Goal: Book appointment/travel/reservation

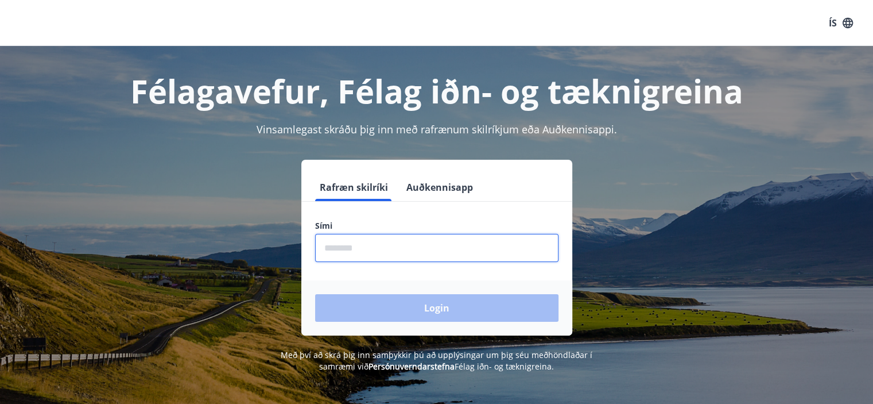
click at [335, 243] on input "phone" at bounding box center [436, 248] width 243 height 28
type input "********"
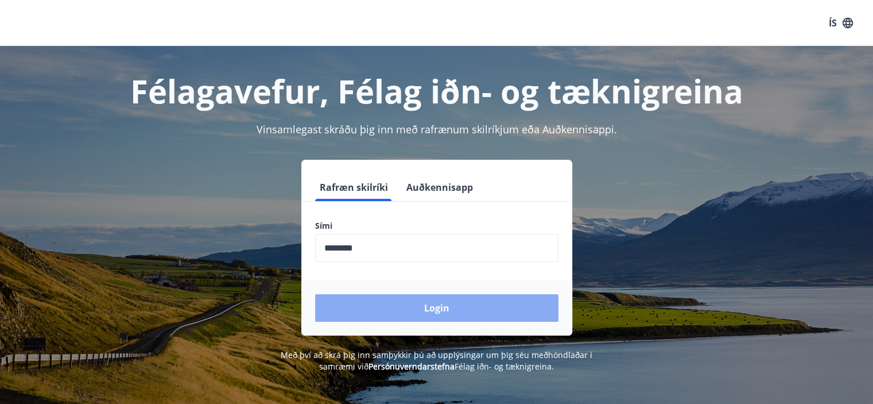
click at [437, 309] on button "Login" at bounding box center [436, 308] width 243 height 28
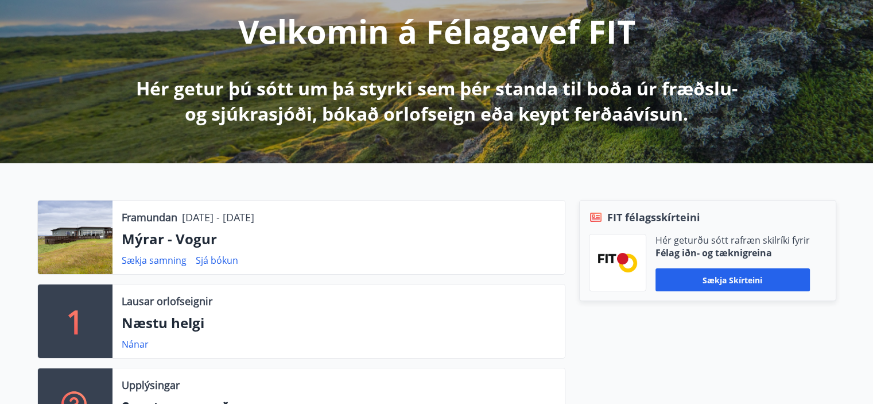
scroll to position [149, 0]
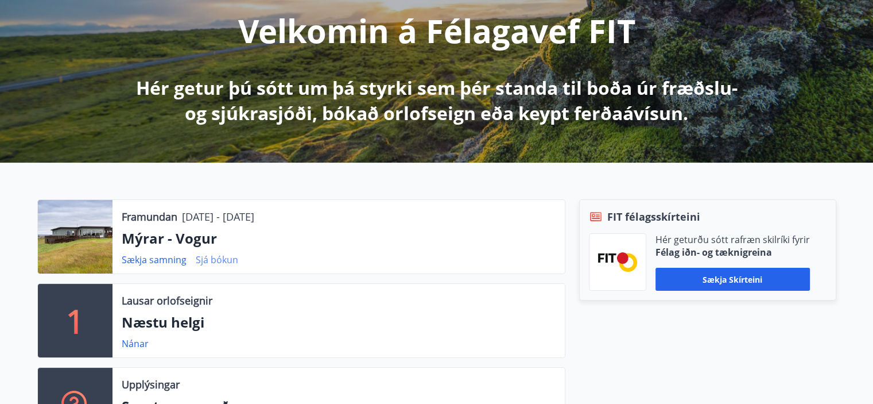
click at [211, 255] on link "Sjá bókun" at bounding box center [217, 259] width 42 height 13
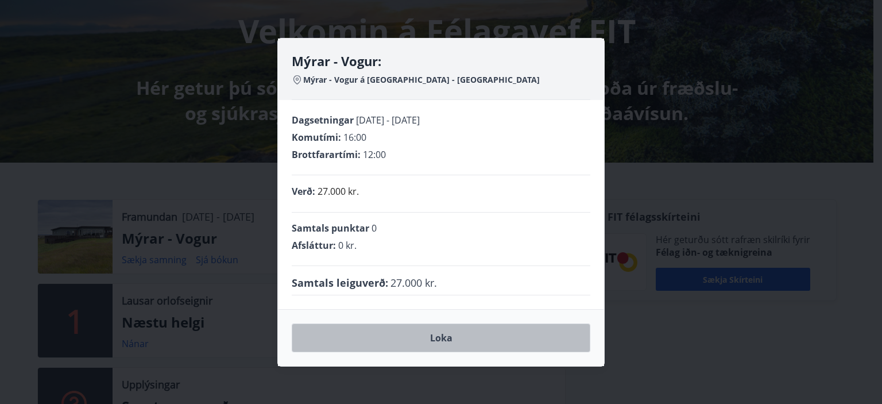
click at [443, 334] on button "Loka" at bounding box center [441, 337] width 299 height 29
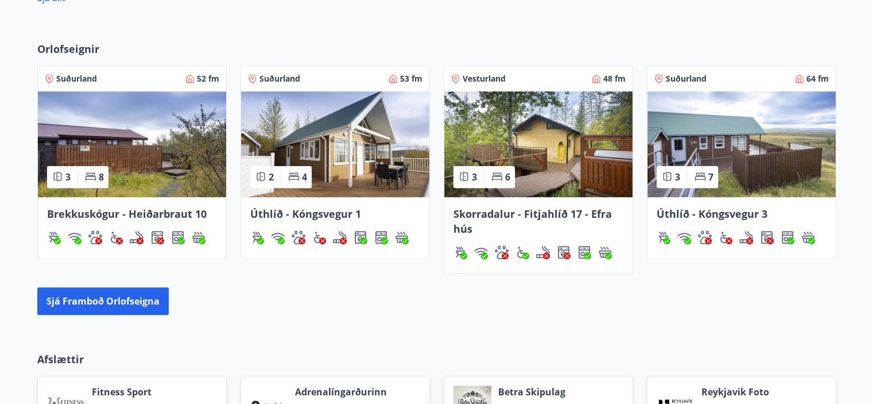
scroll to position [818, 0]
click at [95, 298] on button "Sjá framboð orlofseigna" at bounding box center [102, 301] width 131 height 28
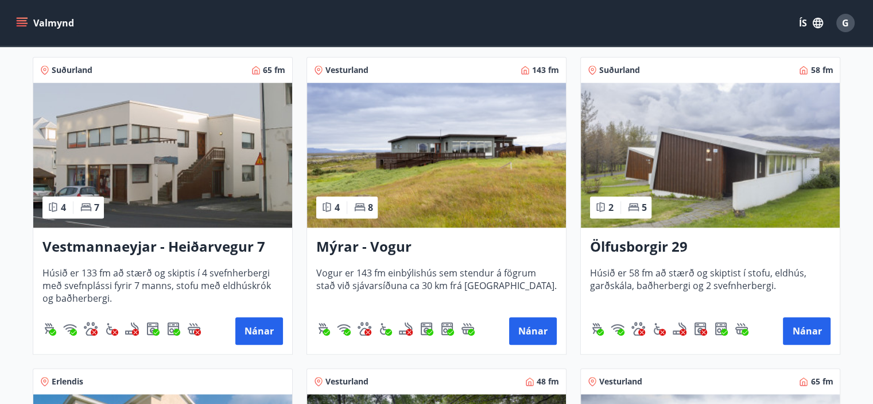
scroll to position [1141, 0]
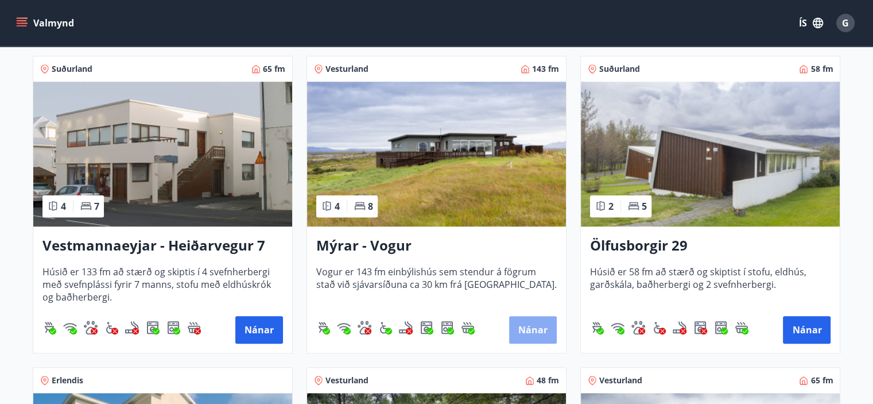
click at [536, 327] on button "Nánar" at bounding box center [533, 330] width 48 height 28
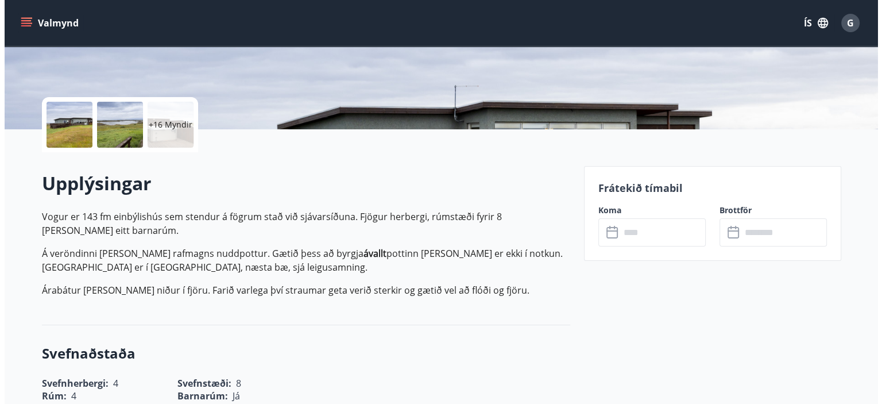
scroll to position [216, 0]
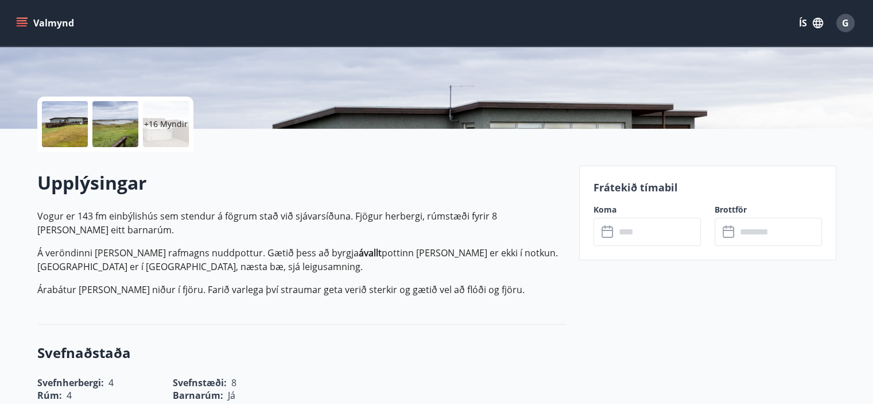
click at [154, 146] on div "+16 Myndir" at bounding box center [166, 124] width 46 height 46
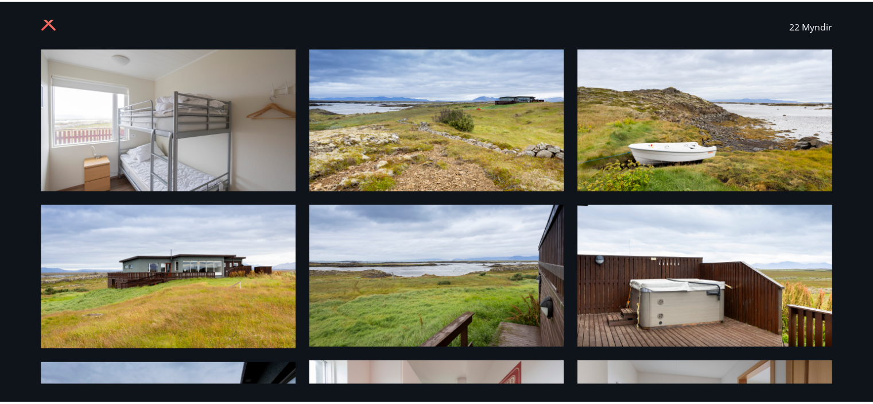
scroll to position [0, 0]
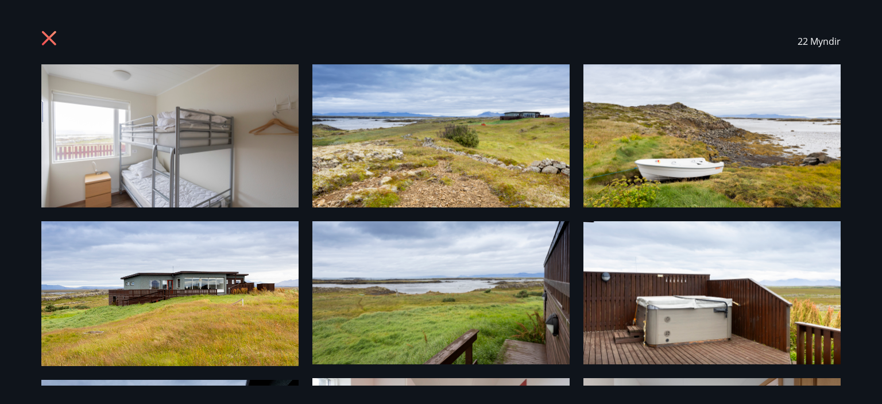
click at [51, 38] on icon at bounding box center [50, 39] width 18 height 18
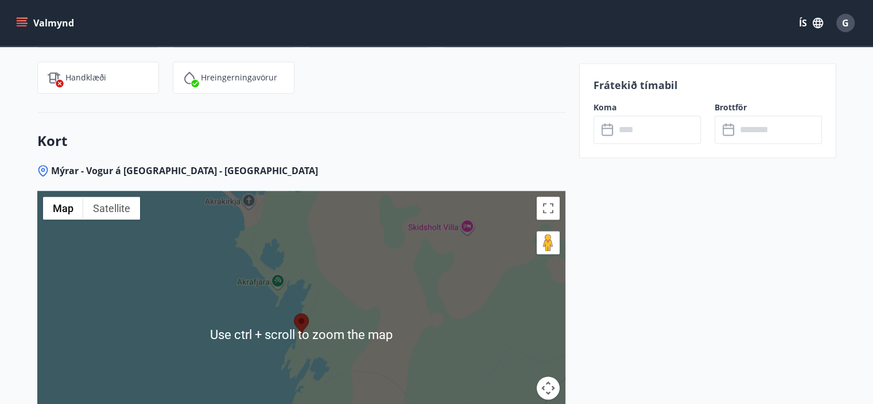
scroll to position [1526, 0]
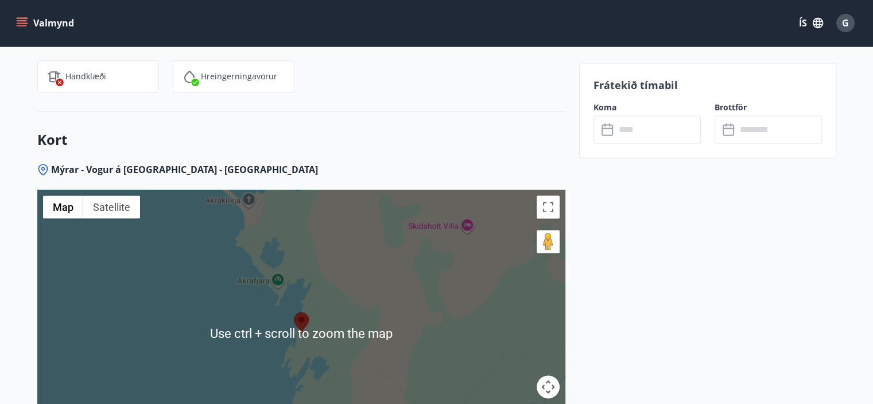
click at [214, 291] on div at bounding box center [301, 332] width 528 height 287
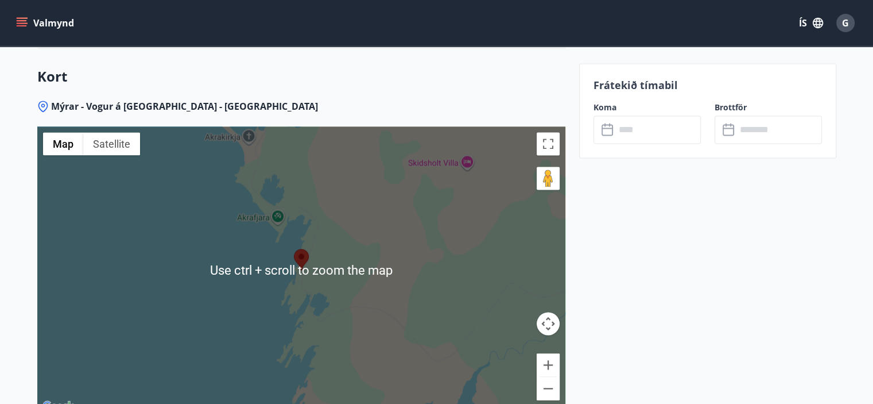
scroll to position [1621, 0]
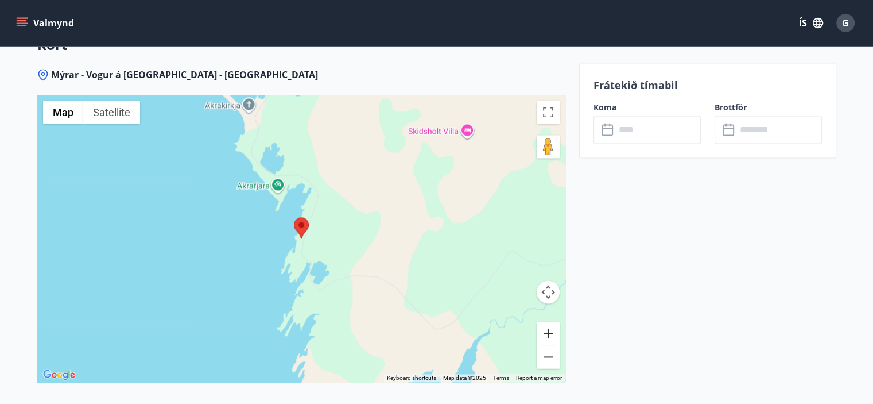
click at [547, 328] on button "Zoom in" at bounding box center [548, 333] width 23 height 23
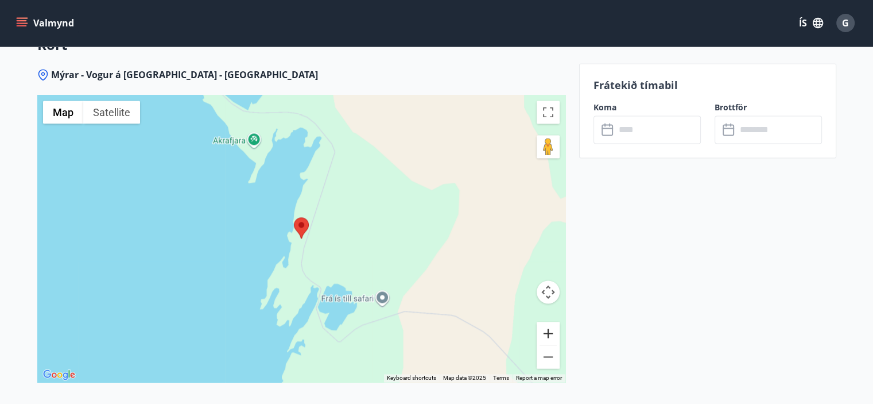
click at [547, 328] on button "Zoom in" at bounding box center [548, 333] width 23 height 23
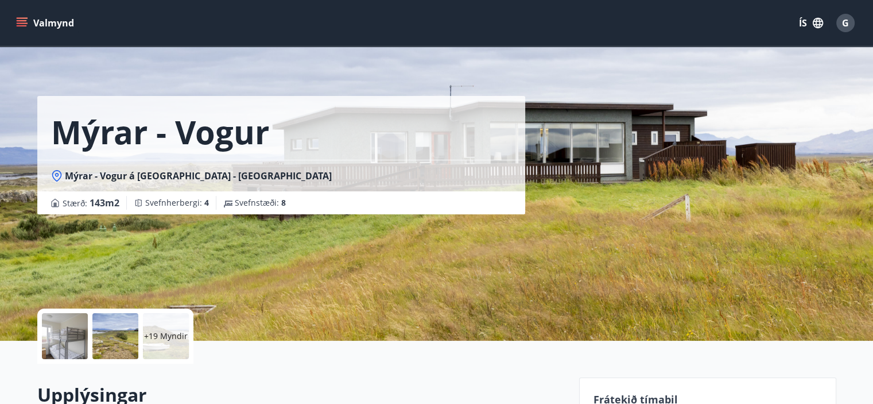
scroll to position [3, 0]
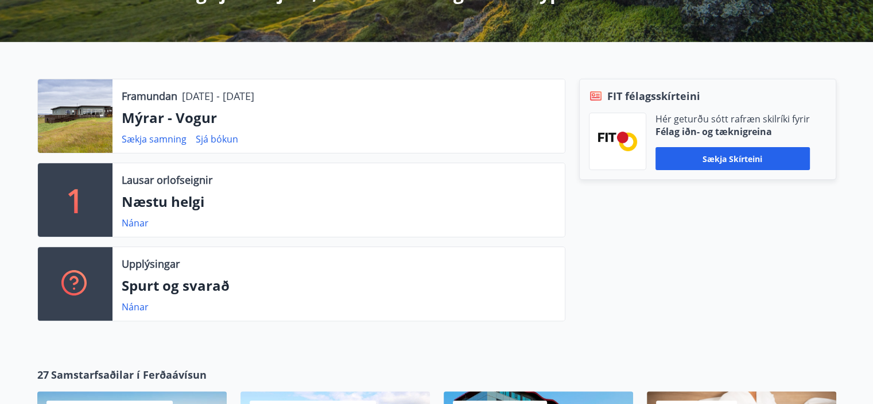
scroll to position [270, 0]
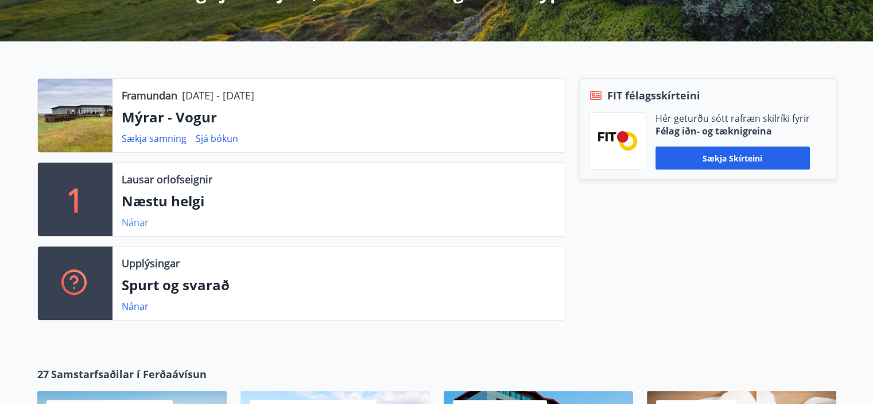
click at [131, 222] on link "Nánar" at bounding box center [135, 222] width 27 height 13
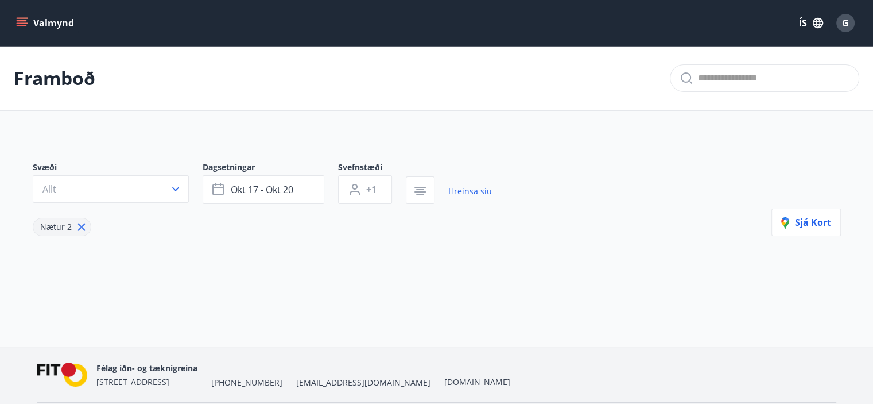
type input "*"
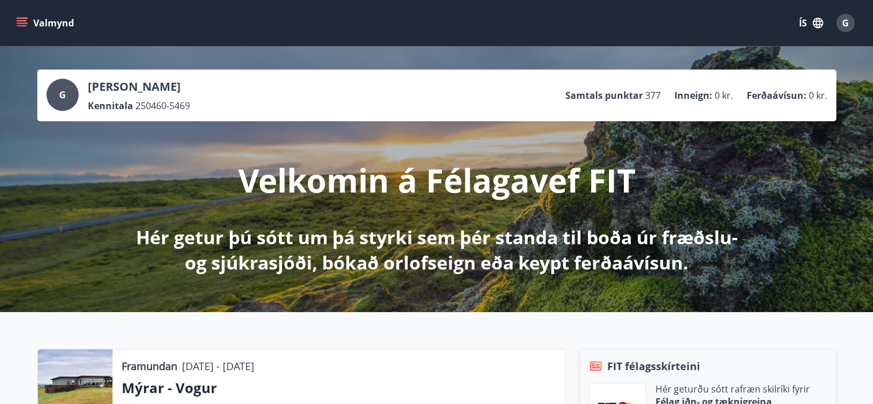
click at [382, 180] on p "Velkomin á Félagavef FIT" at bounding box center [436, 180] width 397 height 44
click at [22, 22] on icon "menu" at bounding box center [21, 22] width 11 height 11
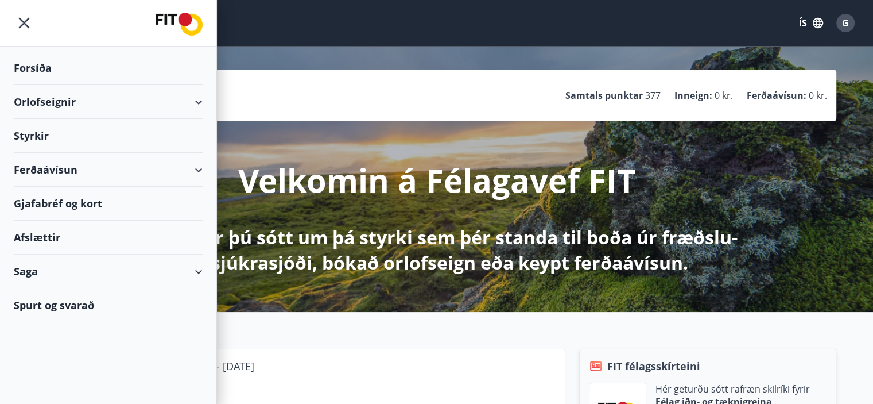
click at [200, 99] on div "Orlofseignir" at bounding box center [108, 102] width 189 height 34
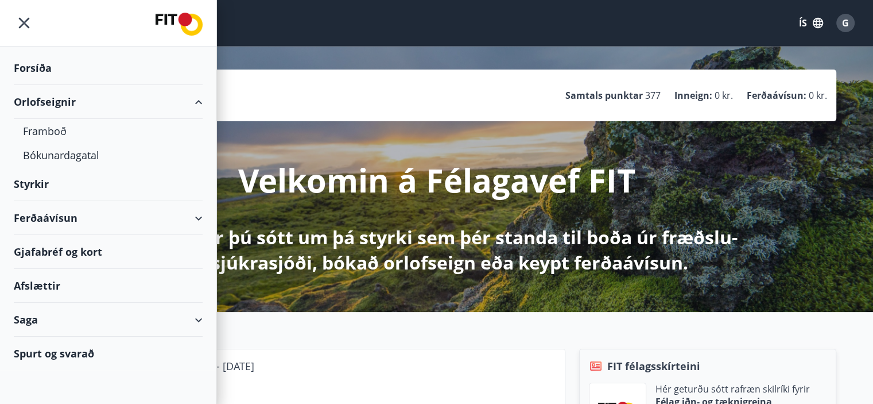
click at [200, 99] on div "Orlofseignir" at bounding box center [108, 102] width 189 height 34
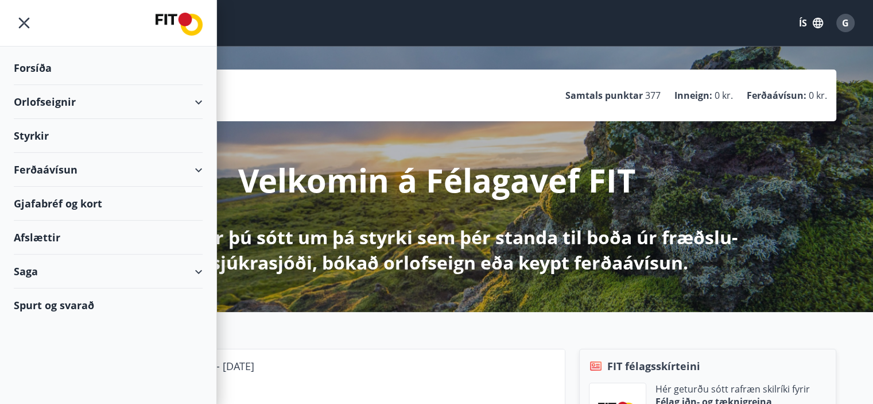
click at [200, 99] on div "Orlofseignir" at bounding box center [108, 102] width 189 height 34
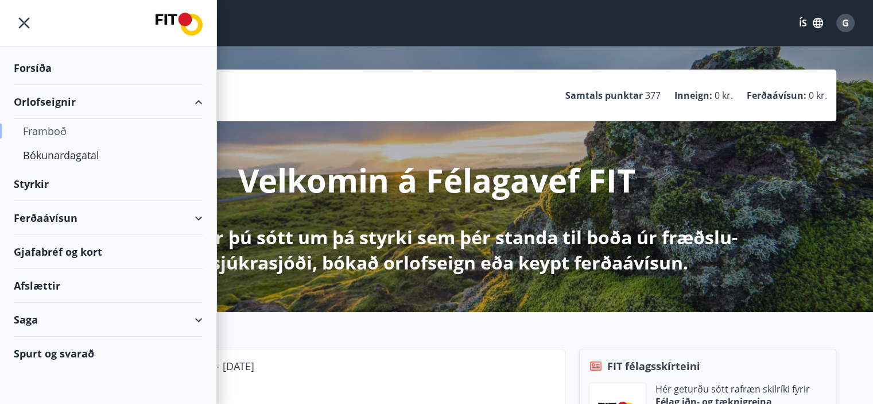
click at [51, 129] on div "Framboð" at bounding box center [108, 131] width 171 height 24
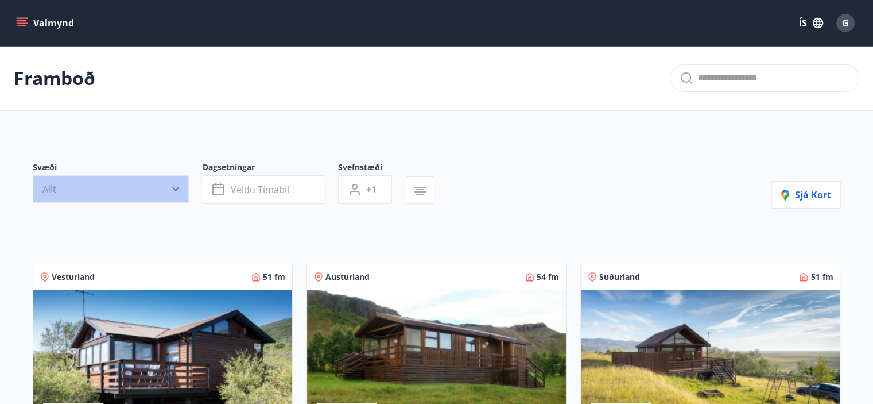
click at [172, 189] on icon "button" at bounding box center [175, 188] width 11 height 11
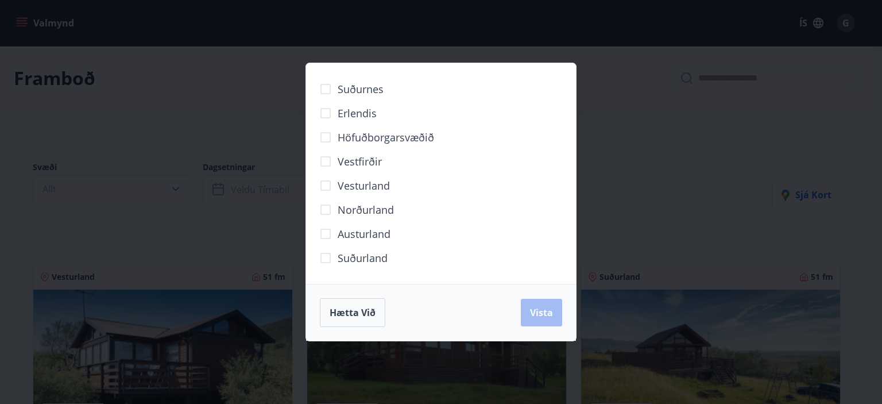
click at [357, 186] on span "Vesturland" at bounding box center [364, 185] width 52 height 15
click at [238, 226] on div "Suðurnes Erlendis Höfuðborgarsvæðið [GEOGRAPHIC_DATA] [GEOGRAPHIC_DATA] [GEOGRA…" at bounding box center [441, 202] width 882 height 404
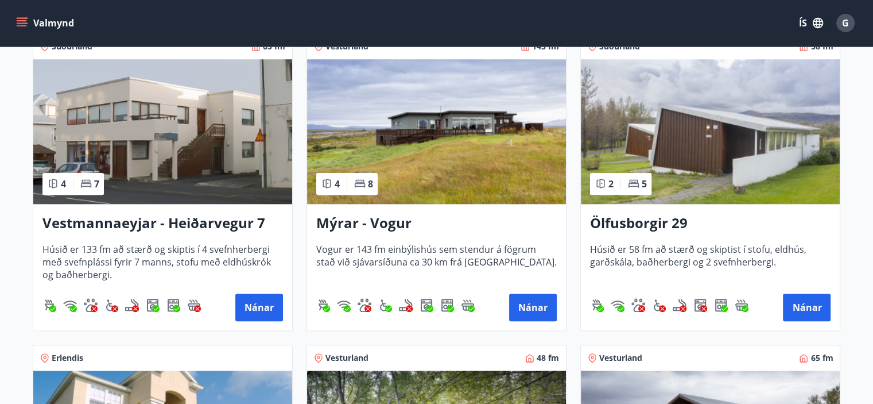
scroll to position [1164, 0]
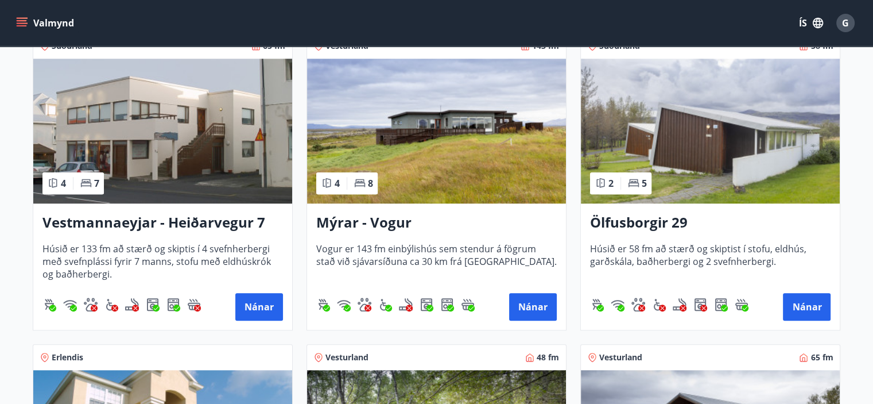
click at [377, 199] on img at bounding box center [436, 131] width 259 height 145
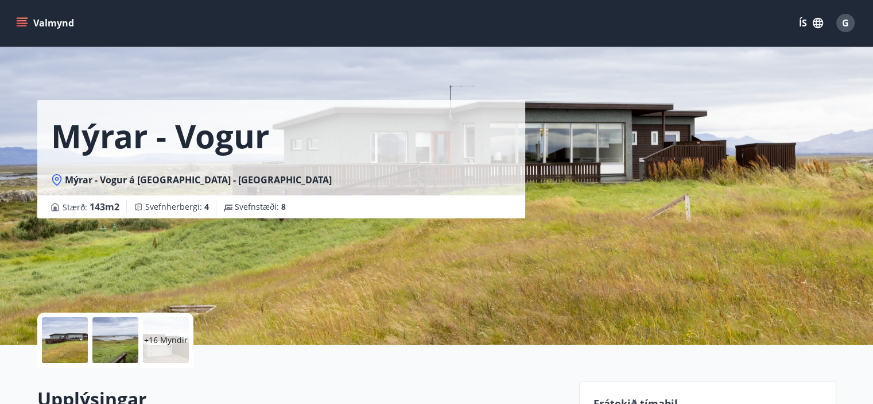
click at [553, 216] on div "Mýrar - Vogur Mýrar - Vogur á [GEOGRAPHIC_DATA] - [GEOGRAPHIC_DATA] Stærð : 143…" at bounding box center [303, 109] width 533 height 218
click at [21, 23] on icon "menu" at bounding box center [23, 22] width 13 height 1
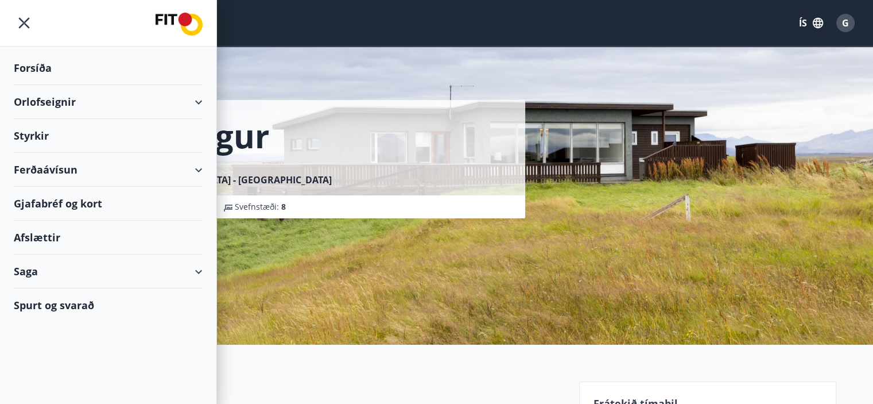
click at [202, 102] on div "Orlofseignir" at bounding box center [108, 102] width 189 height 34
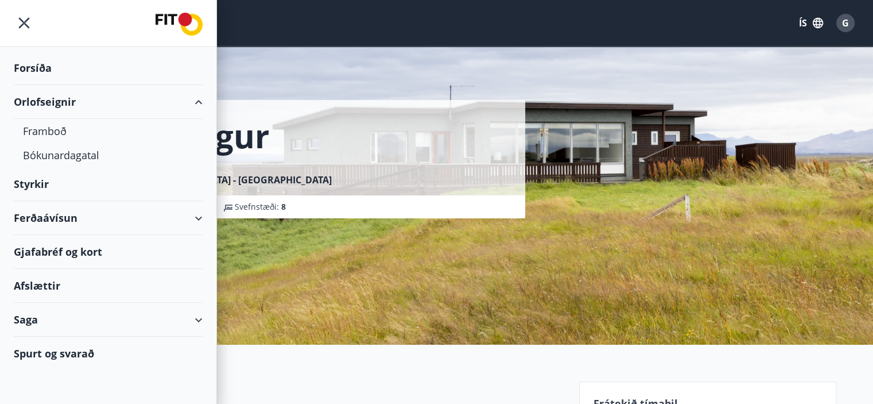
click at [202, 102] on div "Orlofseignir" at bounding box center [108, 102] width 189 height 34
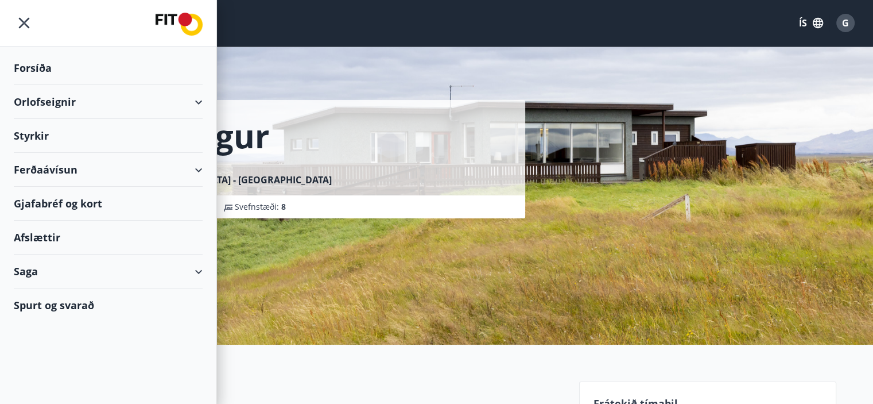
click at [36, 65] on div "Forsíða" at bounding box center [108, 68] width 189 height 34
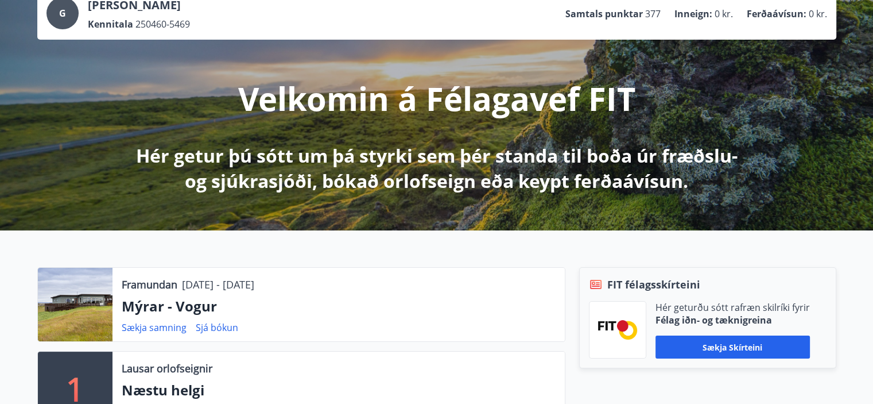
scroll to position [86, 0]
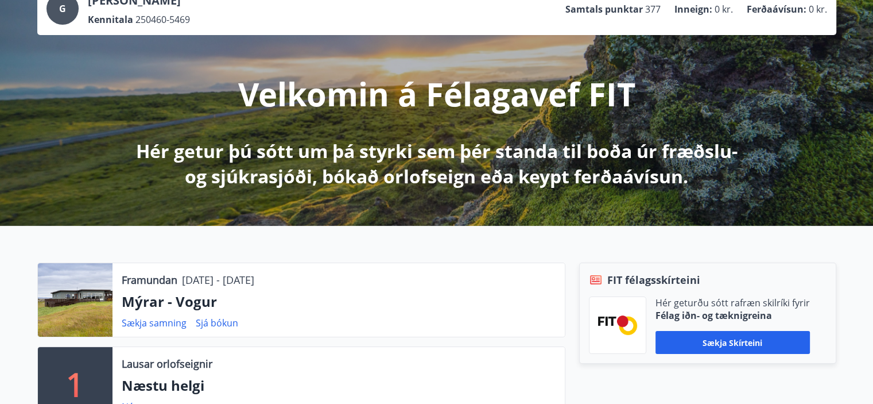
click at [36, 65] on div "G [PERSON_NAME] Kennitala 250460-5469 Samtals punktar 377 Inneign : 0 kr. Ferða…" at bounding box center [436, 92] width 873 height 265
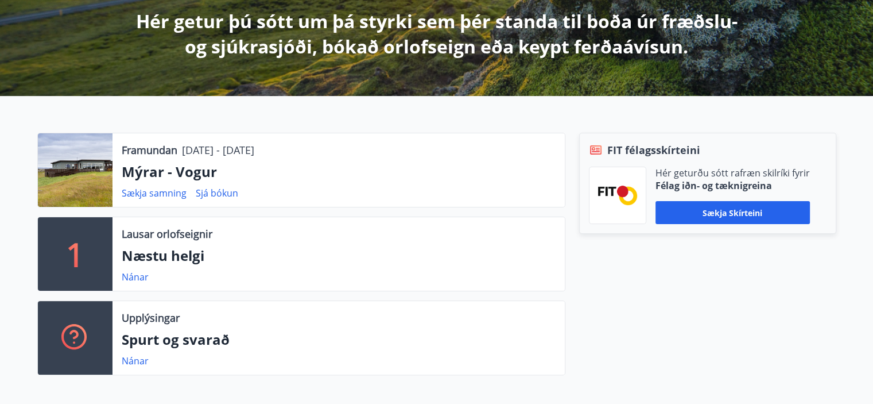
scroll to position [216, 0]
click at [218, 194] on link "Sjá bókun" at bounding box center [217, 193] width 42 height 13
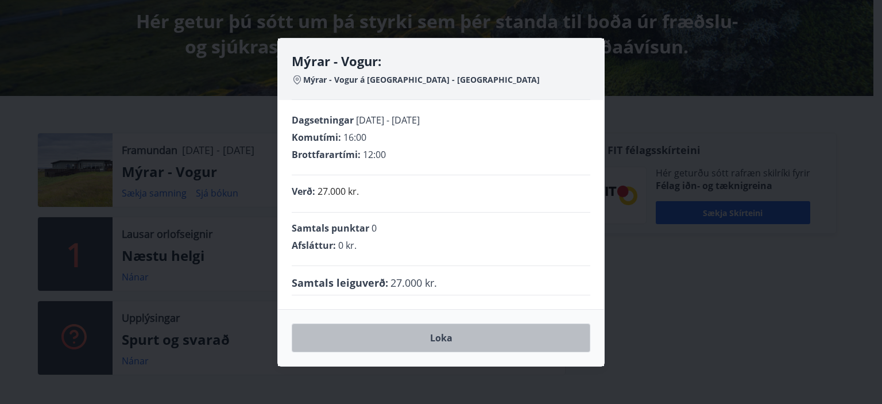
click at [437, 338] on button "Loka" at bounding box center [441, 337] width 299 height 29
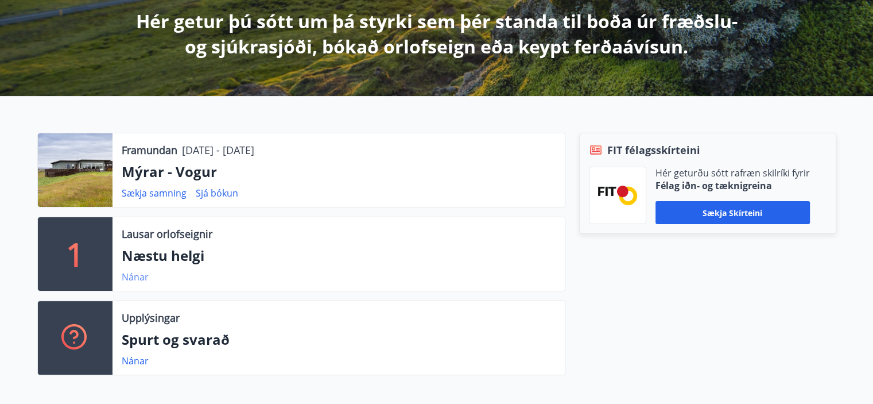
click at [135, 277] on link "Nánar" at bounding box center [135, 276] width 27 height 13
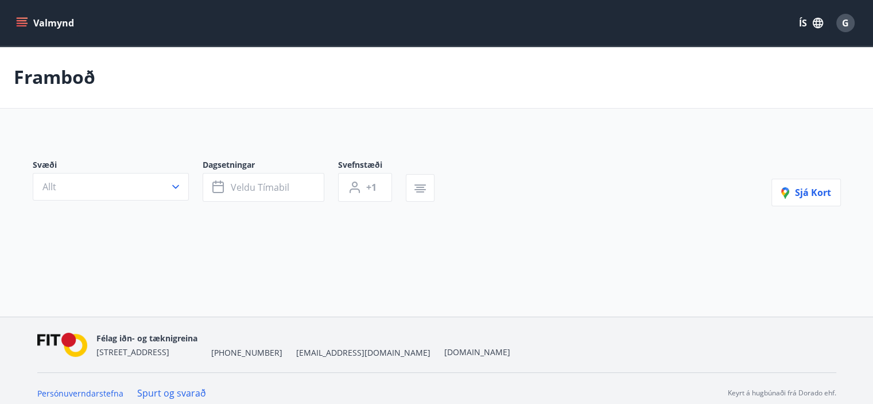
type input "*"
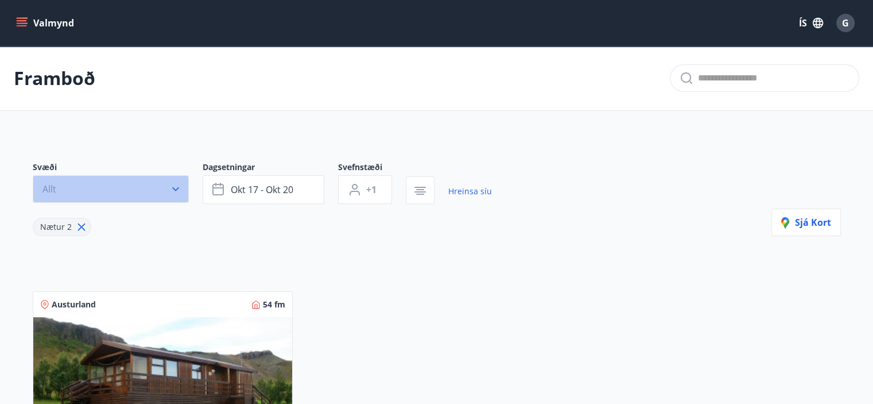
click at [179, 185] on icon "button" at bounding box center [175, 188] width 11 height 11
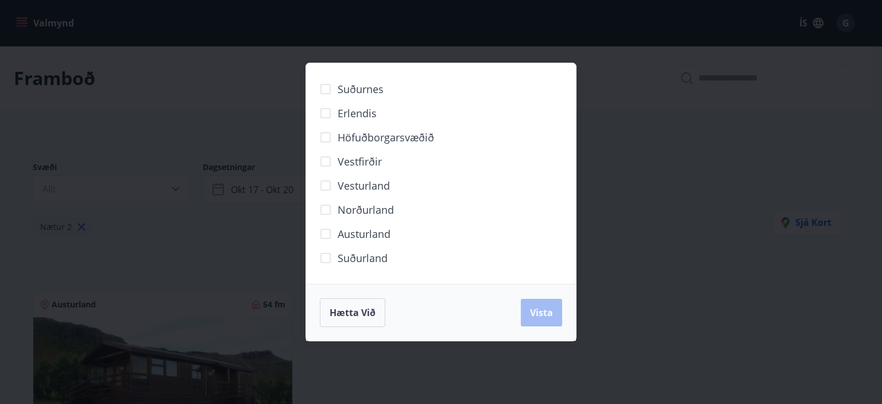
click at [348, 184] on span "Vesturland" at bounding box center [364, 185] width 52 height 15
click at [541, 309] on span "Vista" at bounding box center [541, 312] width 23 height 13
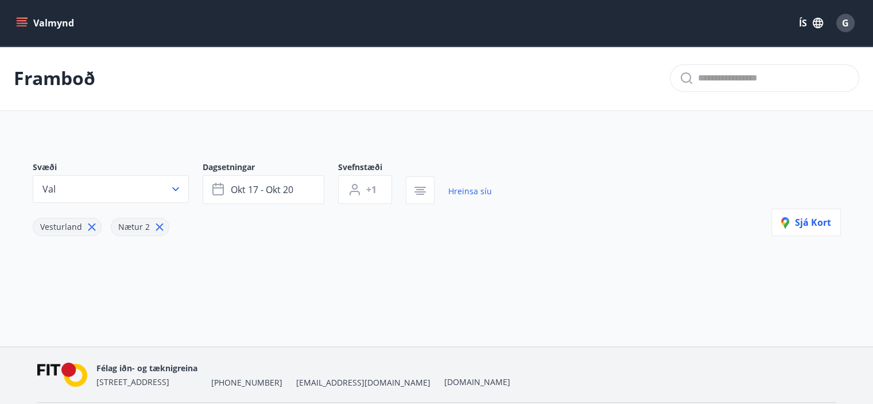
click at [264, 226] on div "Vesturland Nætur 2" at bounding box center [262, 220] width 459 height 32
click at [273, 191] on span "okt 17 - okt 20" at bounding box center [262, 189] width 63 height 13
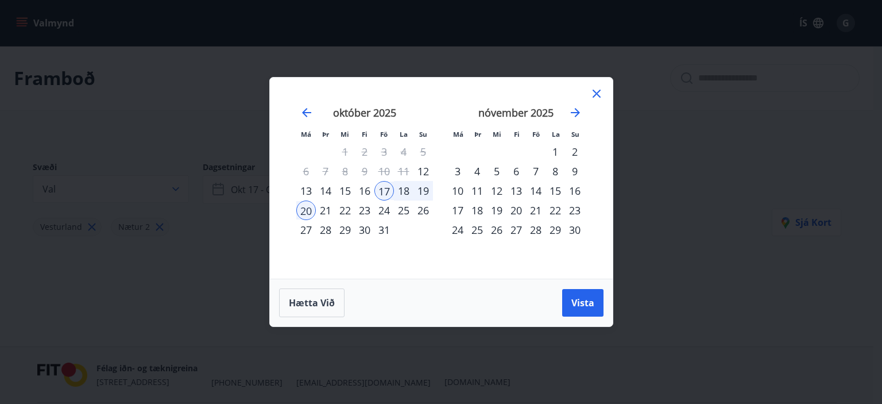
click at [349, 188] on div "15" at bounding box center [345, 191] width 20 height 20
click at [577, 303] on span "Vista" at bounding box center [582, 302] width 23 height 13
